Goal: Task Accomplishment & Management: Manage account settings

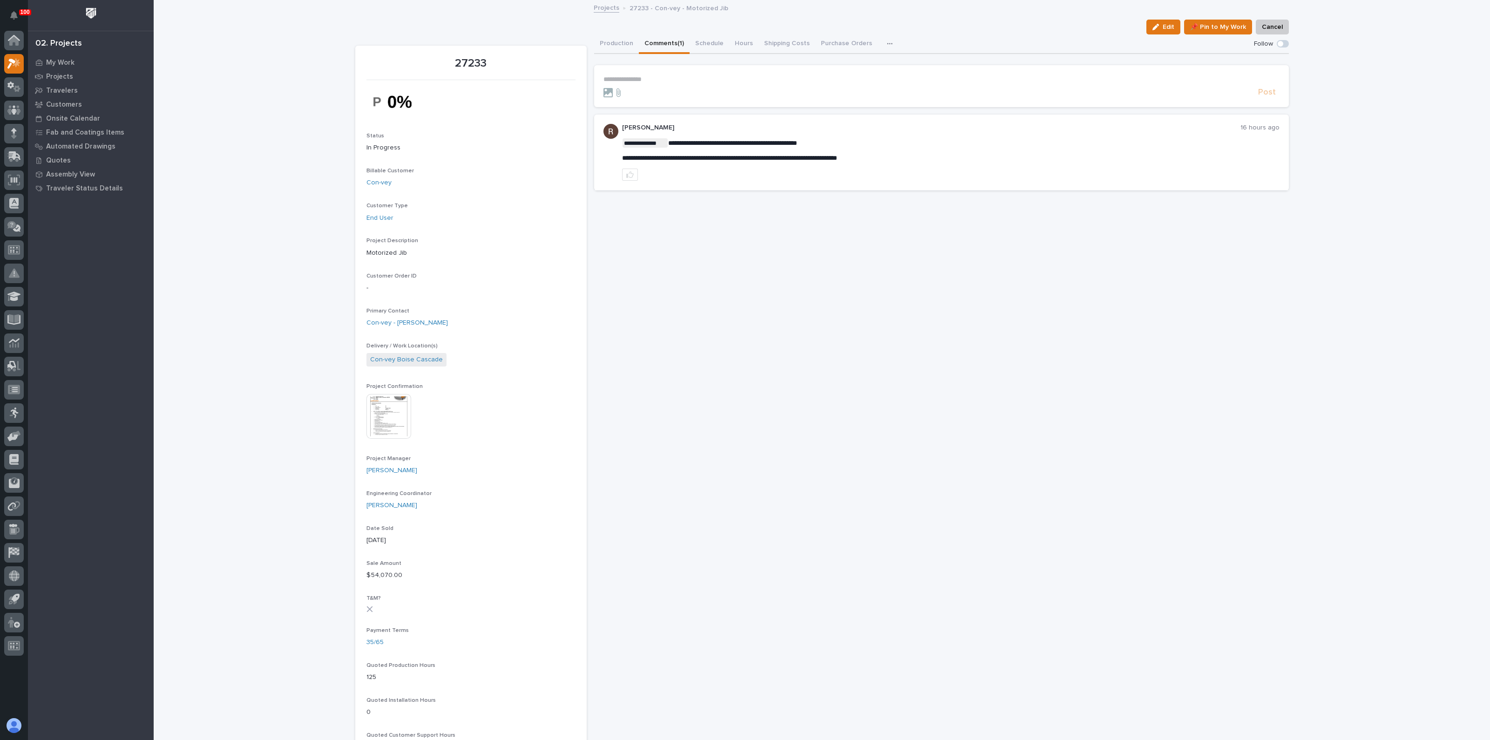
click at [620, 78] on p "**********" at bounding box center [942, 79] width 676 height 8
click at [648, 80] on span "**********" at bounding box center [674, 80] width 59 height 7
click at [1262, 95] on span "Post" at bounding box center [1267, 96] width 18 height 11
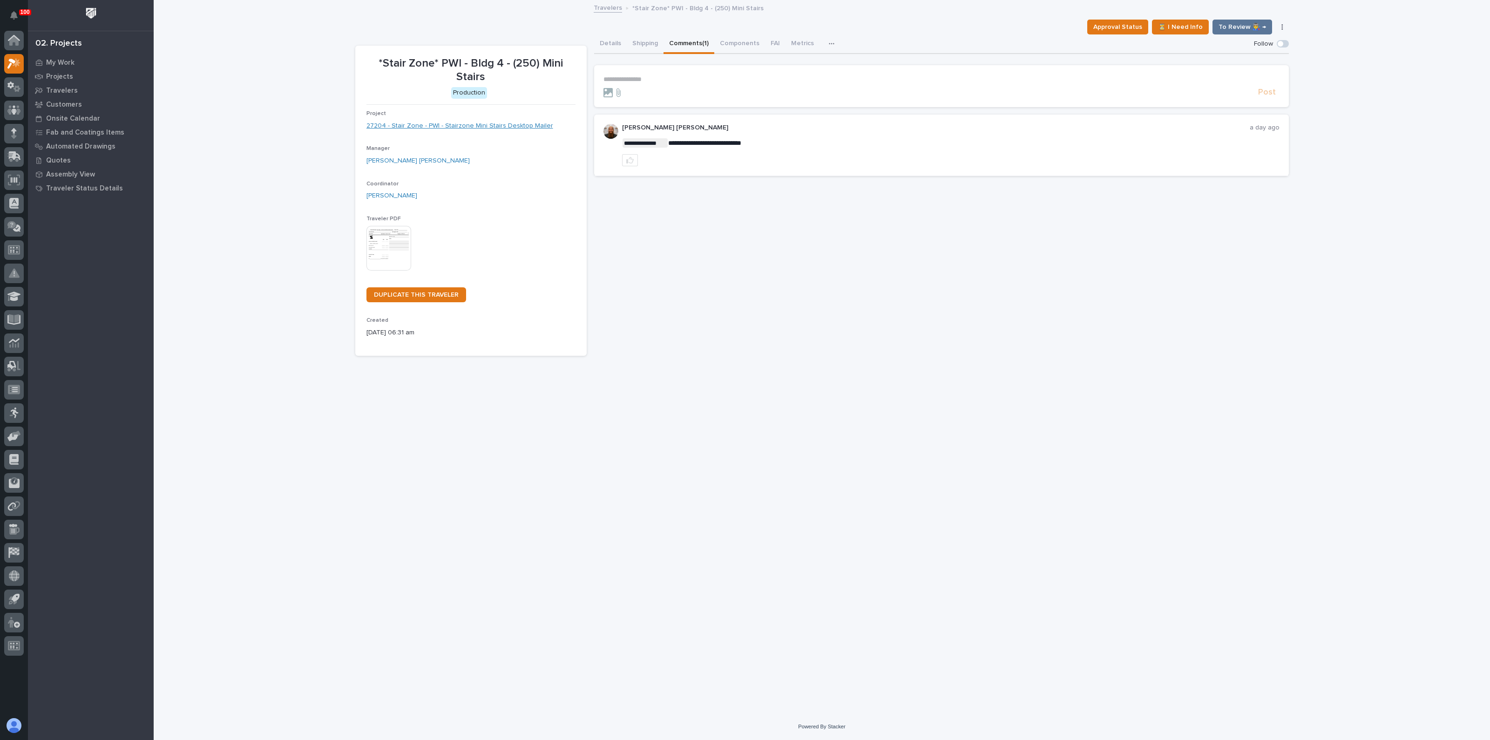
click at [471, 125] on link "27204 - Stair Zone - PWI - Stairzone Mini Stairs Desktop Mailer" at bounding box center [459, 126] width 187 height 10
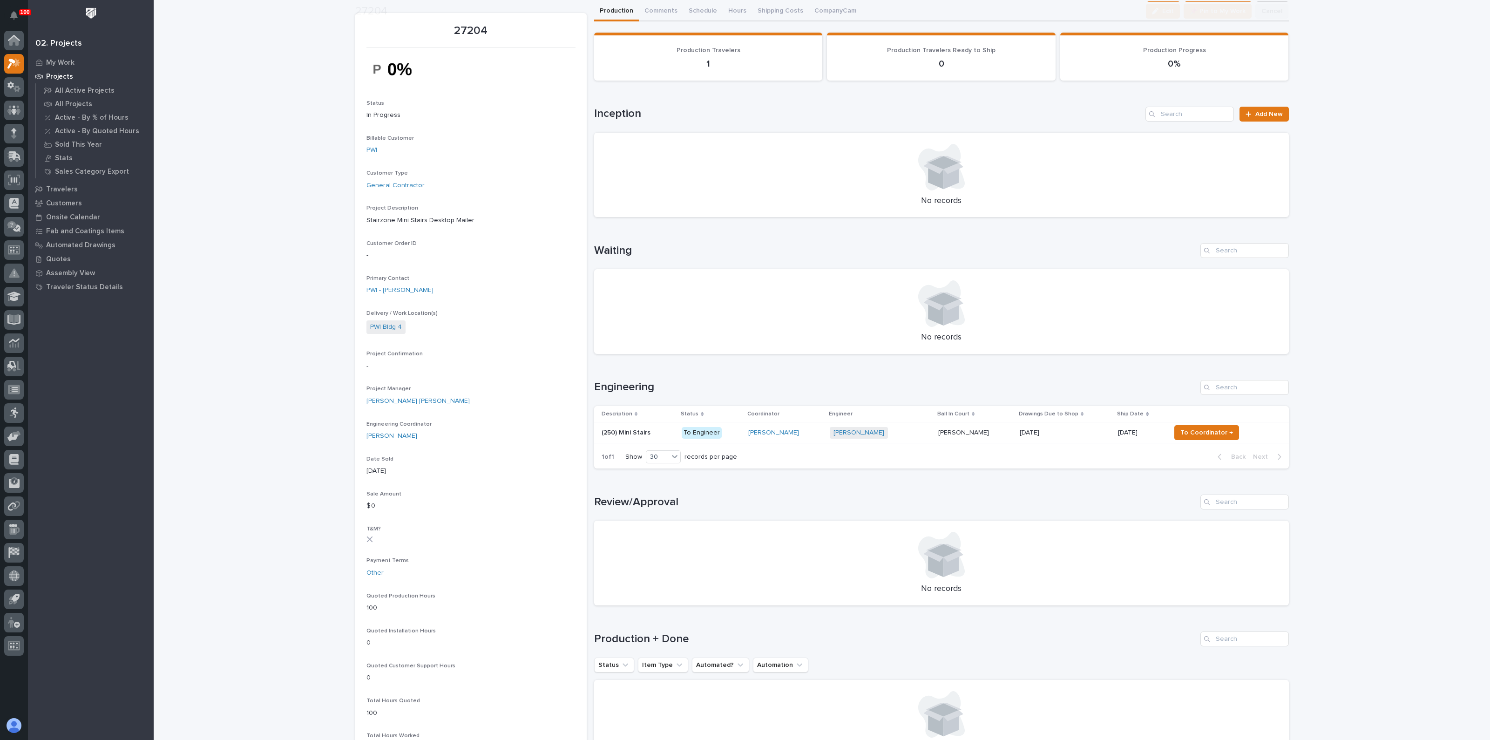
scroll to position [58, 0]
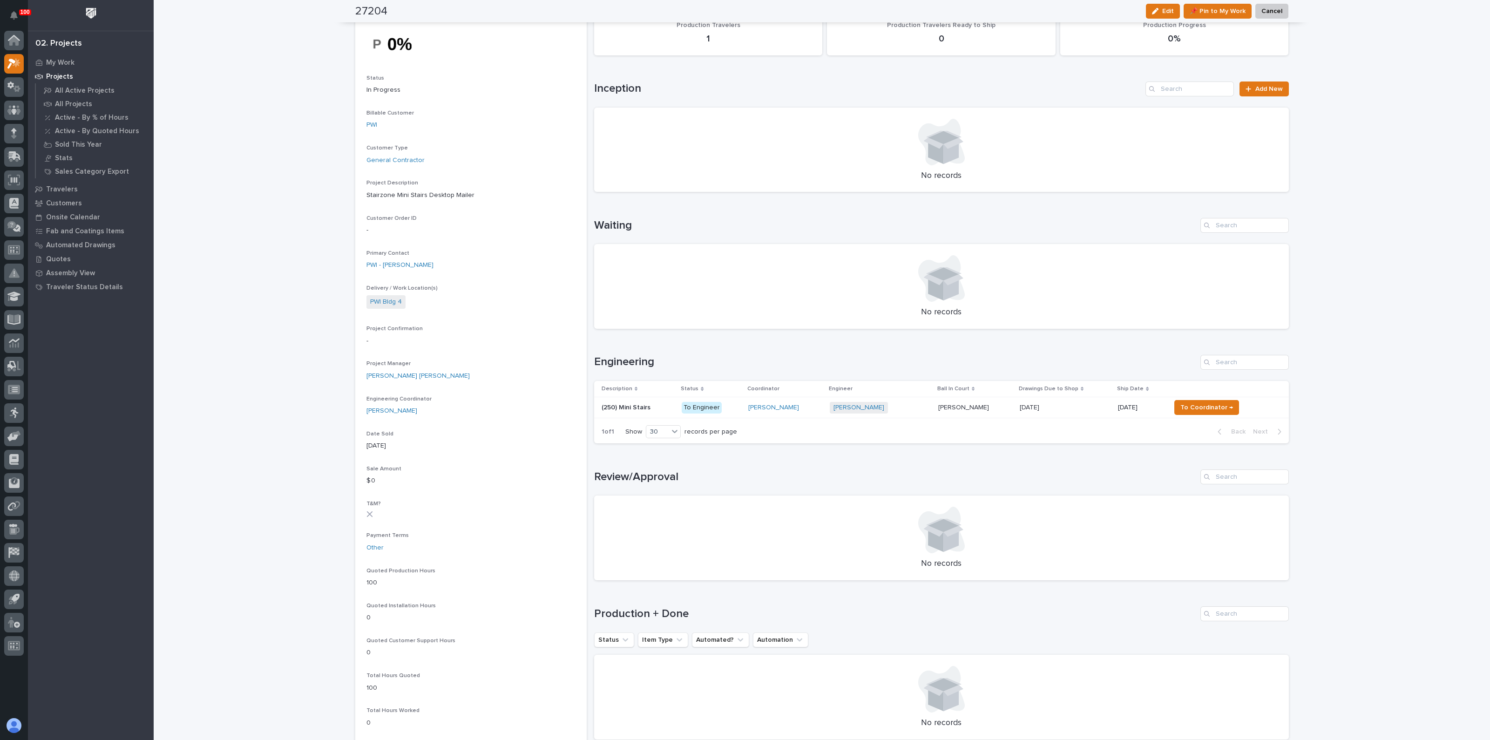
click at [644, 408] on p "(250) Mini Stairs" at bounding box center [627, 407] width 51 height 10
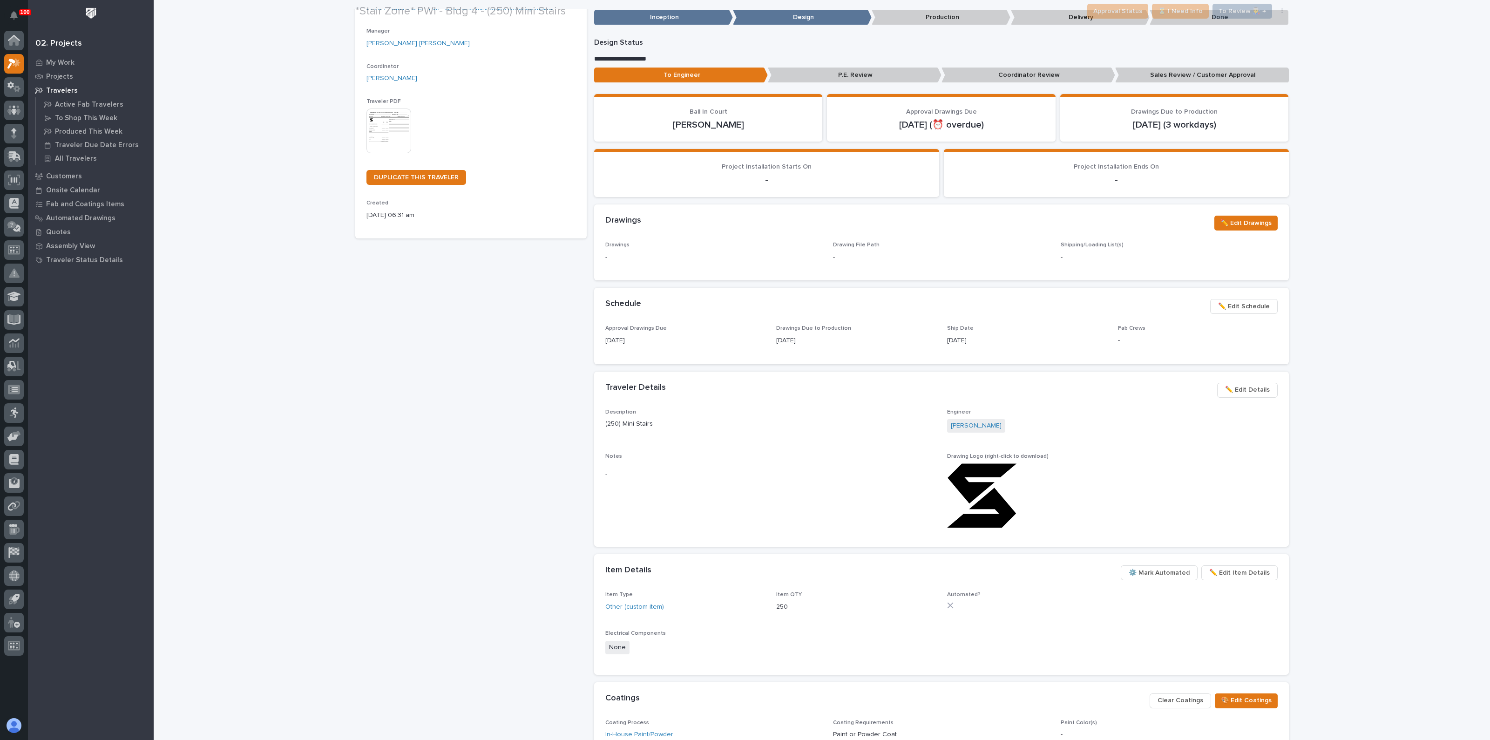
scroll to position [175, 0]
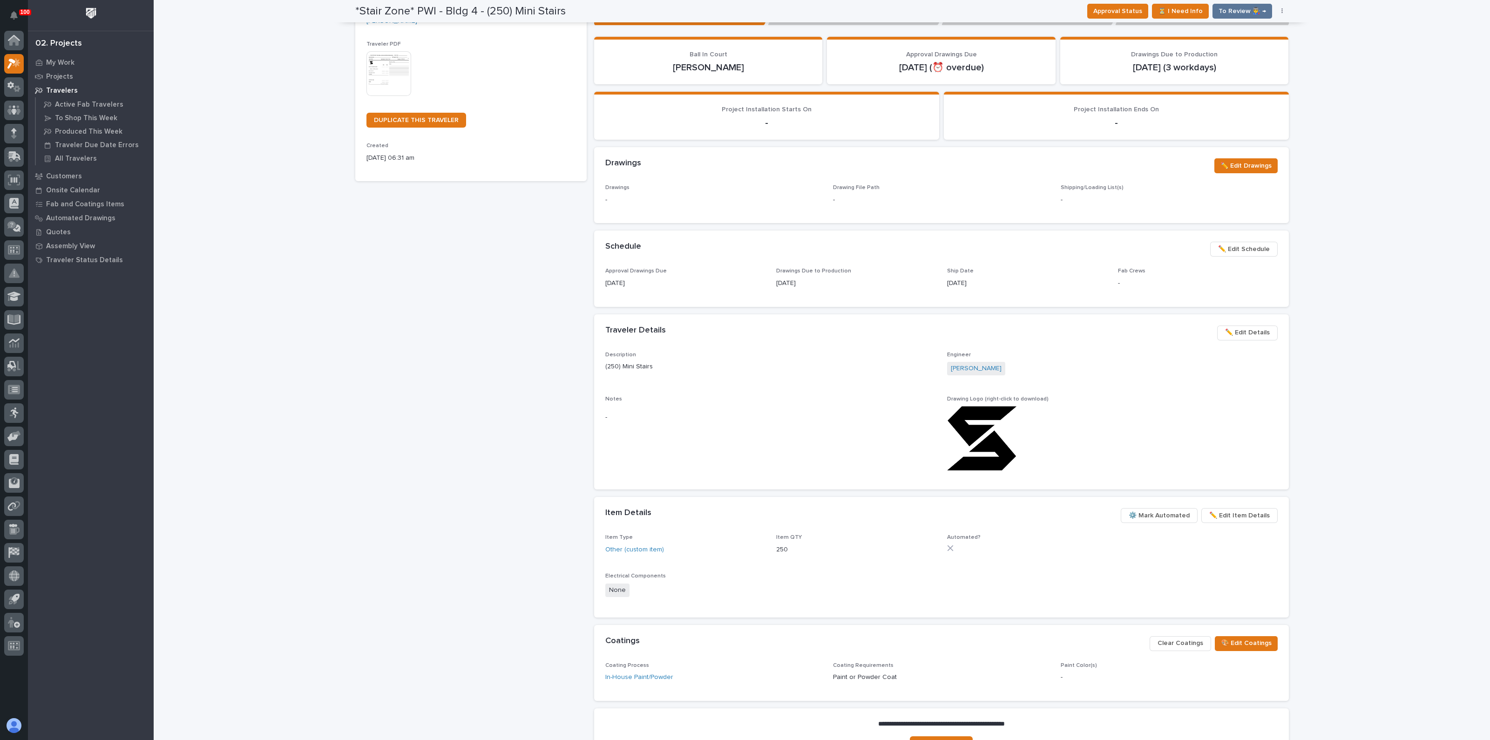
click at [1245, 329] on span "✏️ Edit Details" at bounding box center [1247, 332] width 45 height 11
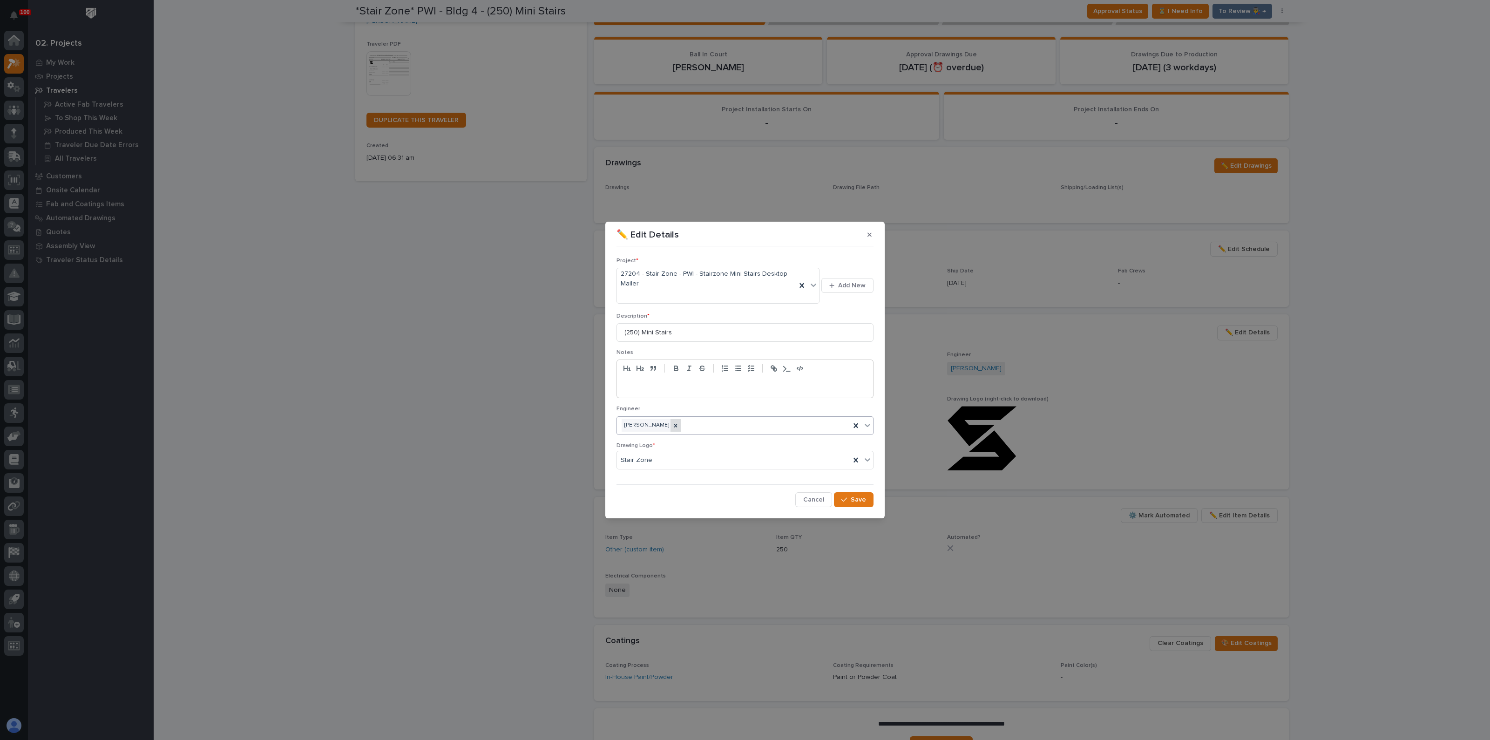
click at [672, 423] on icon at bounding box center [675, 425] width 7 height 7
click at [659, 425] on div "Select..." at bounding box center [739, 425] width 244 height 15
type input "*****"
drag, startPoint x: 641, startPoint y: 441, endPoint x: 673, endPoint y: 445, distance: 32.5
click at [641, 441] on div "[PERSON_NAME]" at bounding box center [745, 443] width 256 height 16
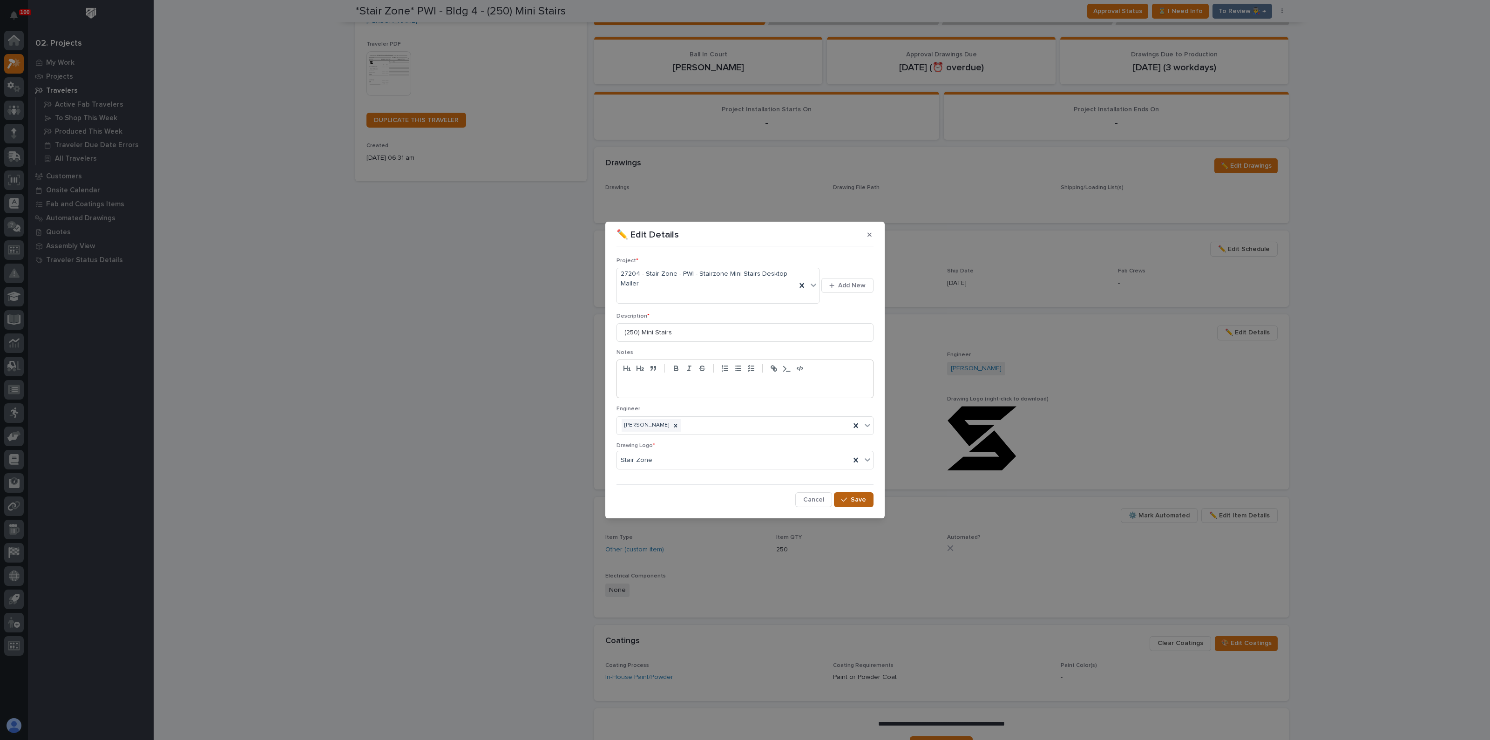
click at [852, 499] on span "Save" at bounding box center [858, 499] width 15 height 8
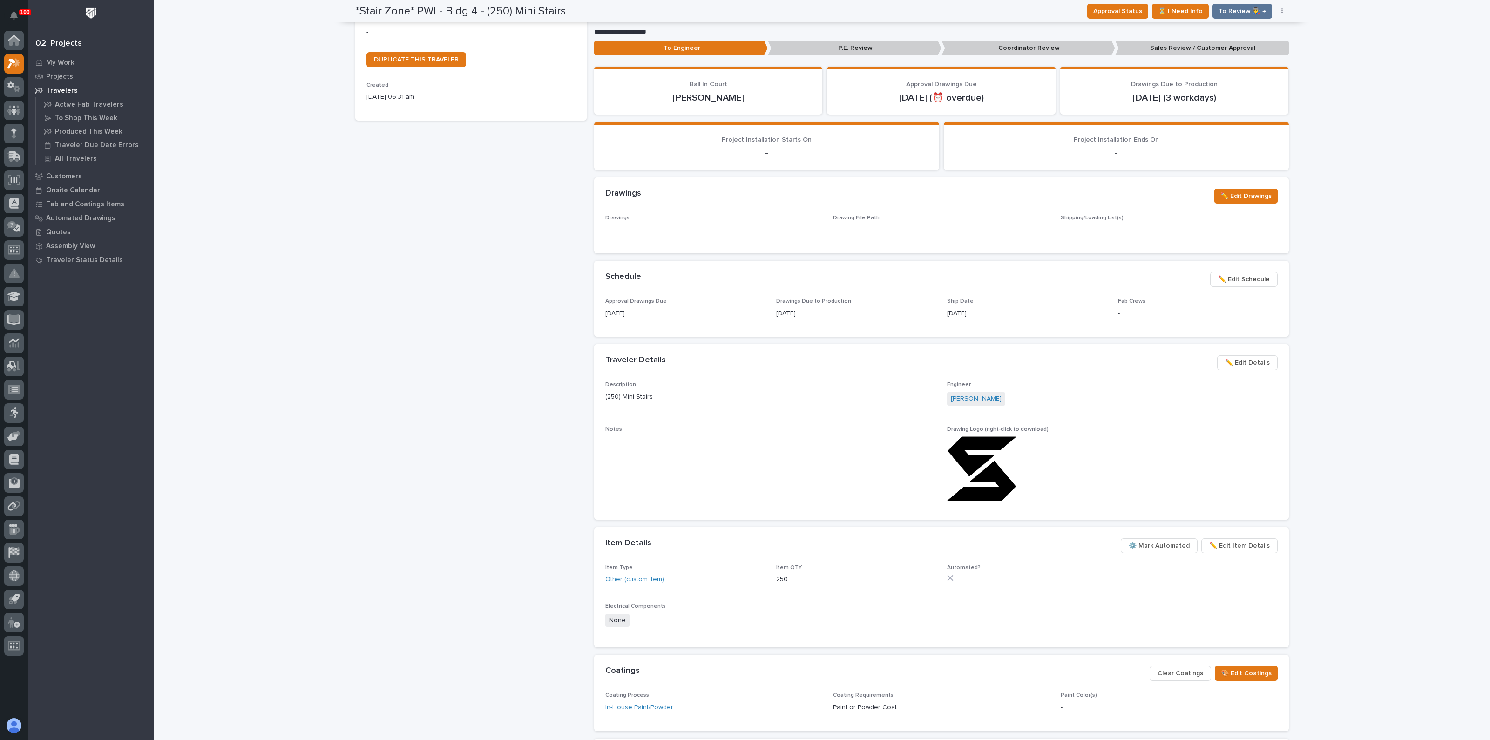
scroll to position [201, 0]
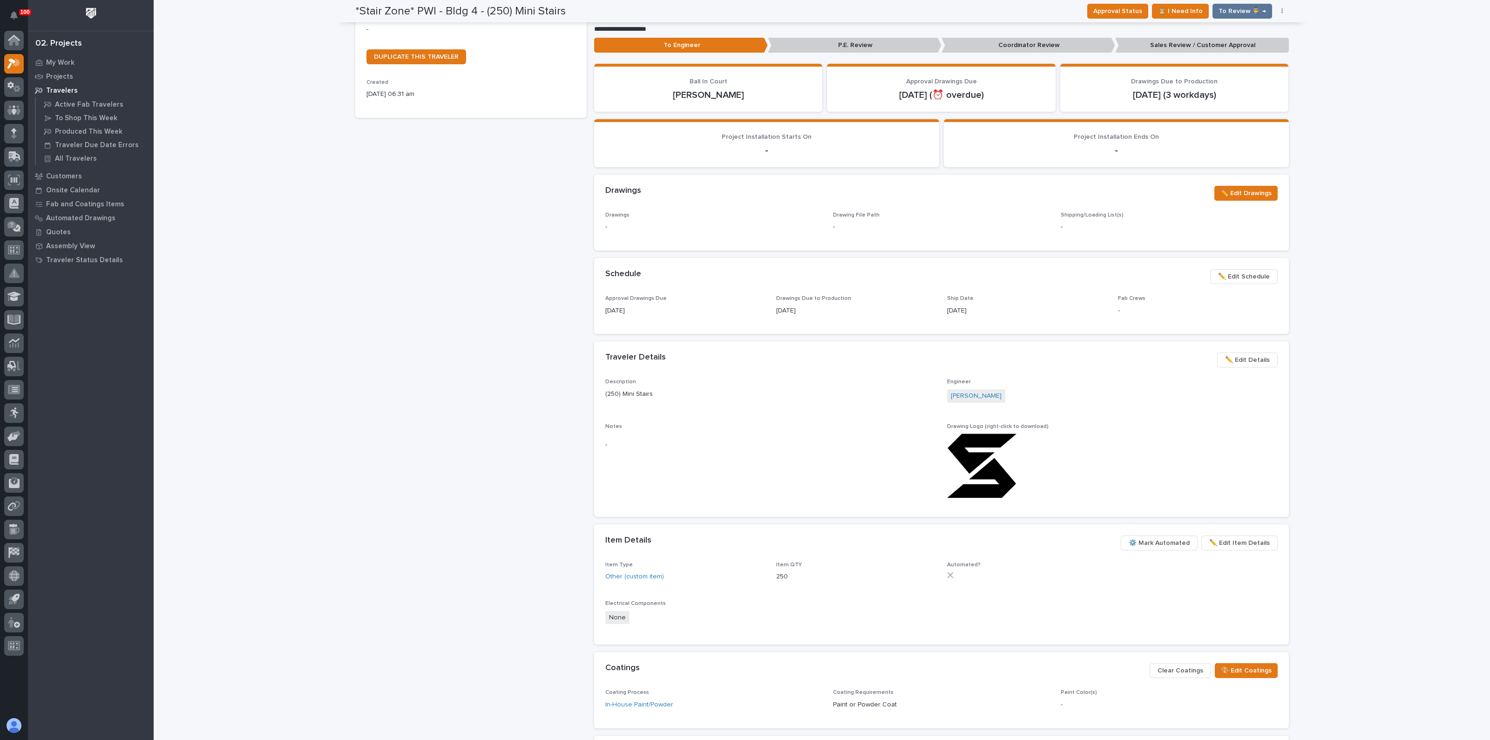
click at [457, 322] on div "*Stair Zone* PWI - Bldg 4 - (250) Mini Stairs Production Project 27204 - Stair …" at bounding box center [470, 320] width 231 height 953
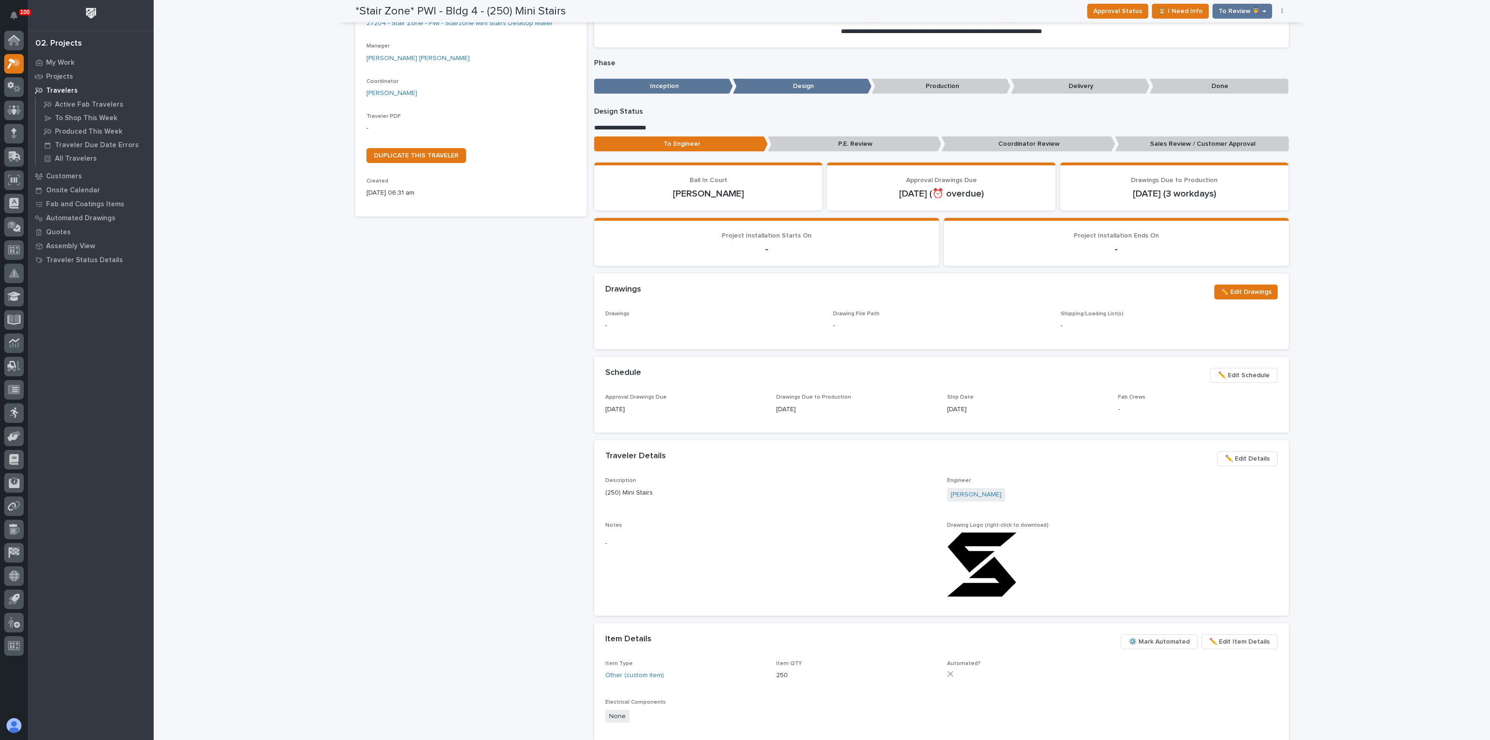
scroll to position [0, 0]
